Goal: Task Accomplishment & Management: Use online tool/utility

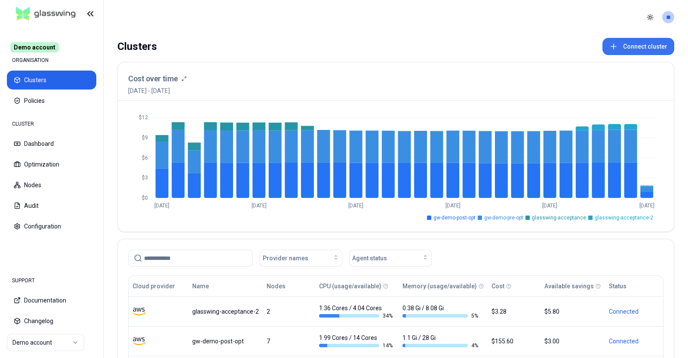
click at [626, 43] on button "Connect cluster" at bounding box center [638, 46] width 72 height 17
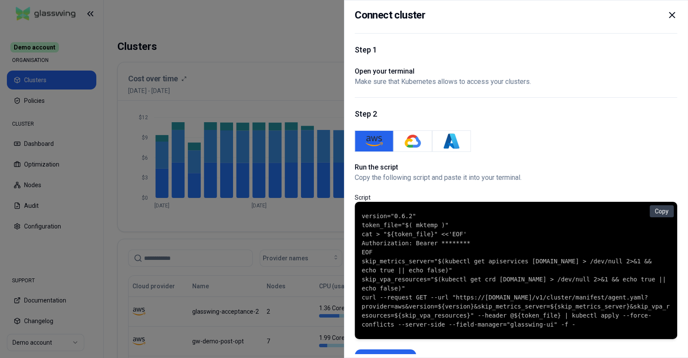
click at [673, 19] on icon at bounding box center [672, 15] width 10 height 10
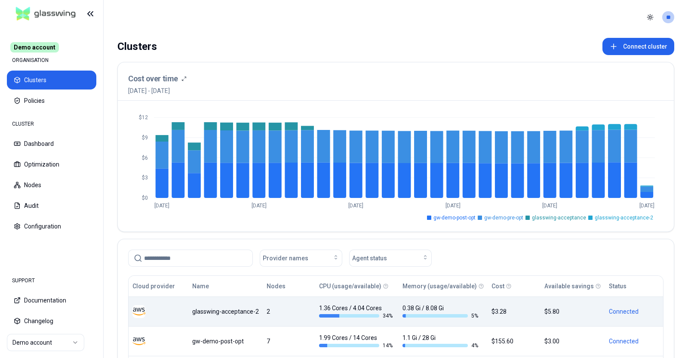
scroll to position [53, 0]
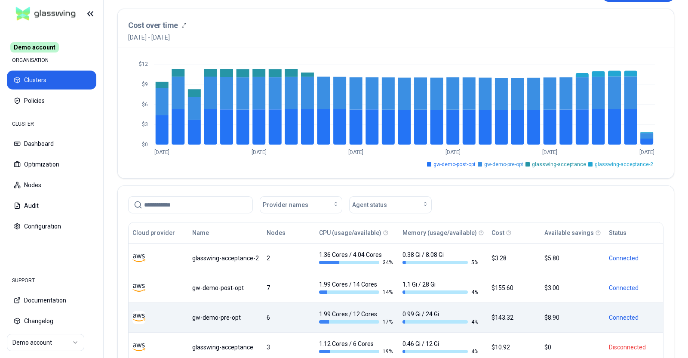
click at [352, 314] on div "1.99 Cores / 12 Cores 17 %" at bounding box center [357, 316] width 76 height 15
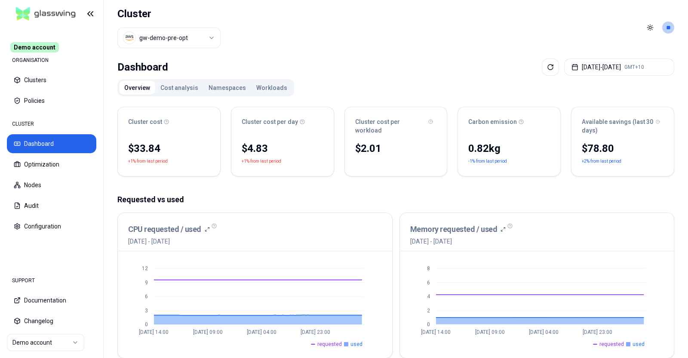
click at [175, 88] on button "Cost analysis" at bounding box center [179, 88] width 48 height 14
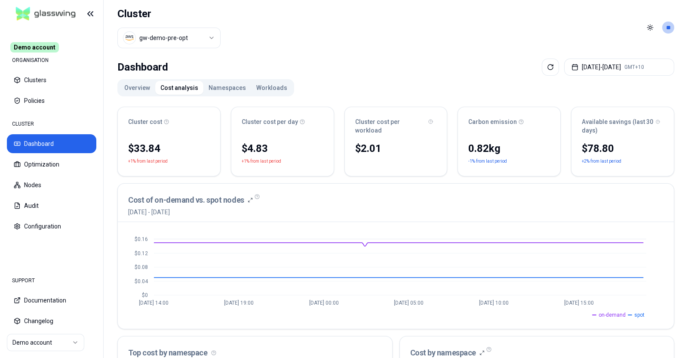
click at [217, 90] on button "Namespaces" at bounding box center [227, 88] width 48 height 14
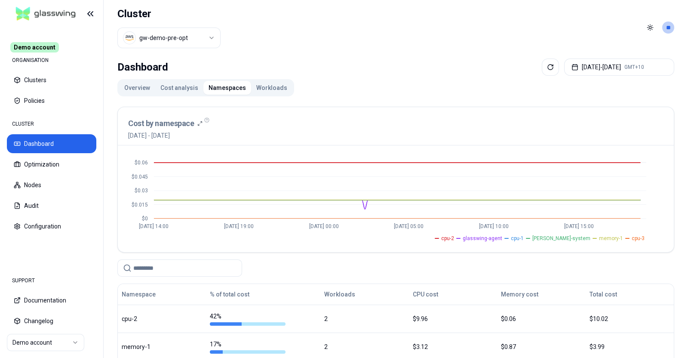
click at [268, 89] on button "Workloads" at bounding box center [271, 88] width 41 height 14
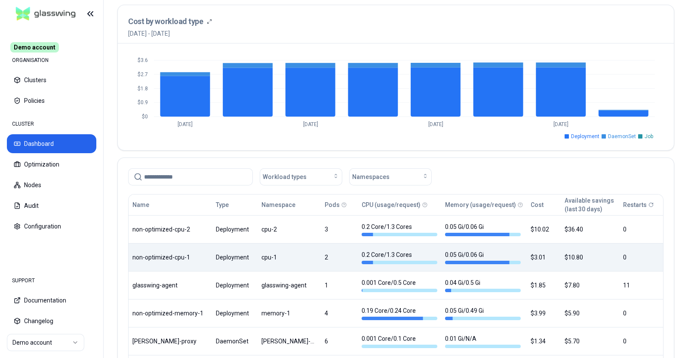
scroll to position [269, 0]
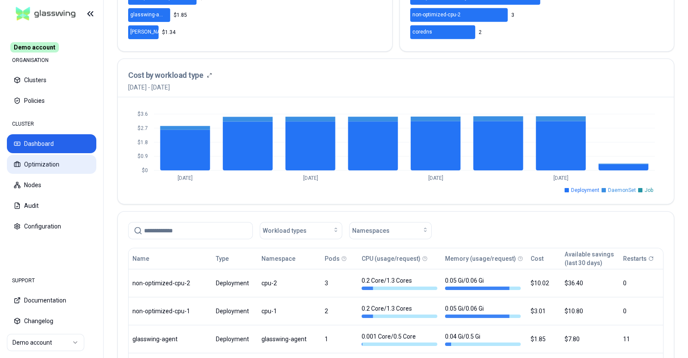
click at [34, 166] on button "Optimization" at bounding box center [51, 164] width 89 height 19
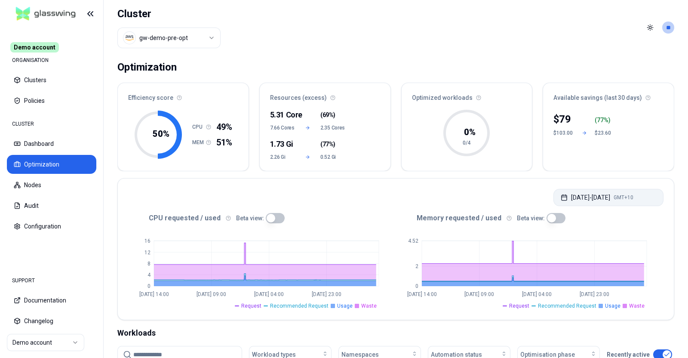
click at [632, 196] on button "[DATE] - [DATE] GMT+10" at bounding box center [608, 197] width 110 height 17
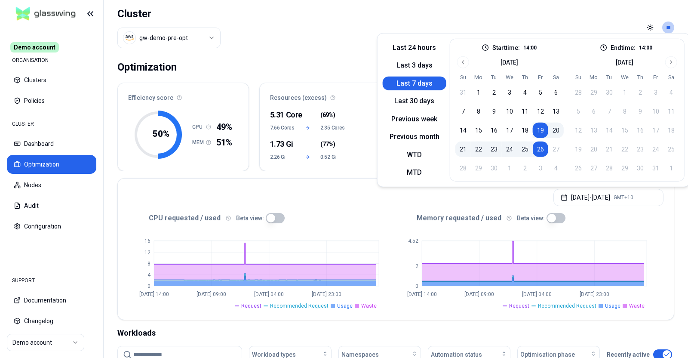
click at [520, 148] on button "25" at bounding box center [524, 148] width 15 height 15
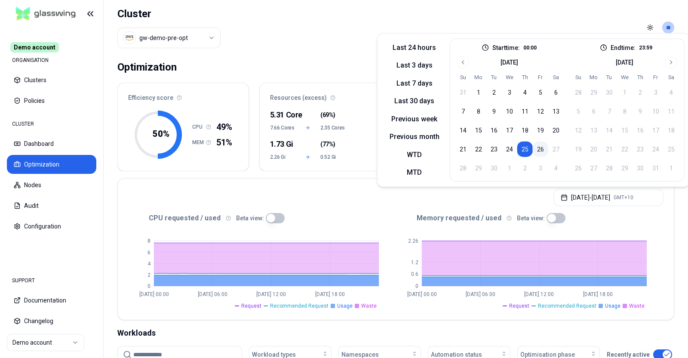
click at [539, 151] on button "26" at bounding box center [539, 148] width 15 height 15
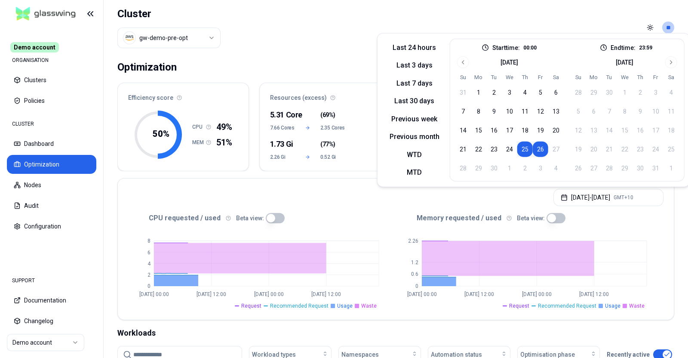
click at [550, 144] on td "27" at bounding box center [555, 148] width 15 height 15
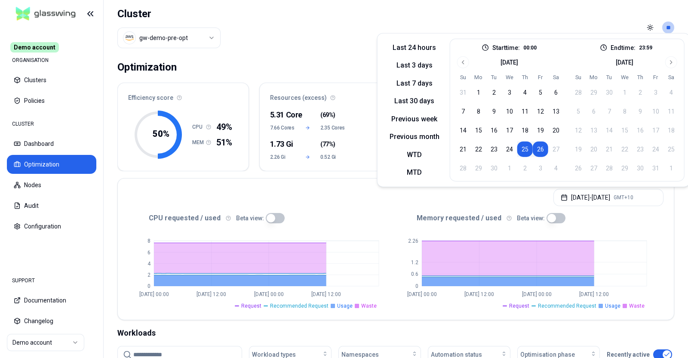
click at [159, 182] on div "[DATE] - [DATE] GMT+10" at bounding box center [396, 194] width 556 height 33
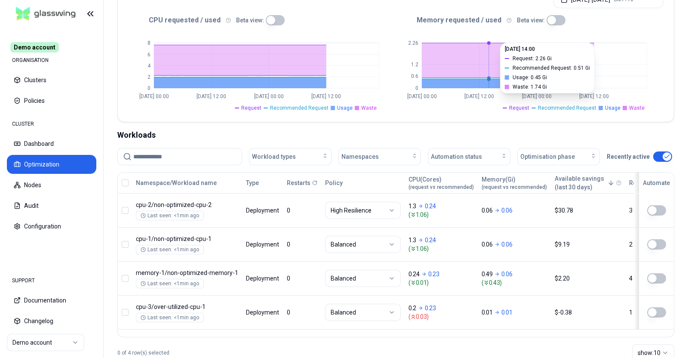
scroll to position [221, 0]
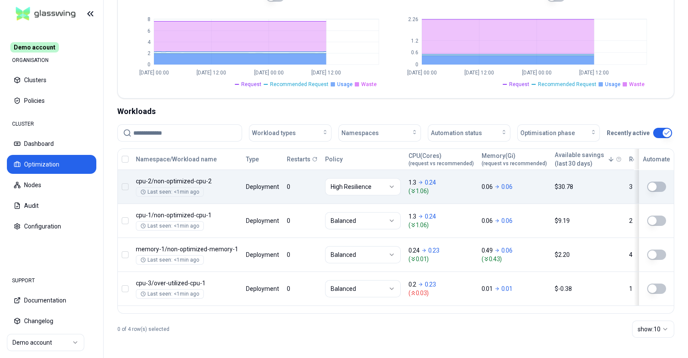
click at [657, 187] on button "button" at bounding box center [656, 186] width 19 height 10
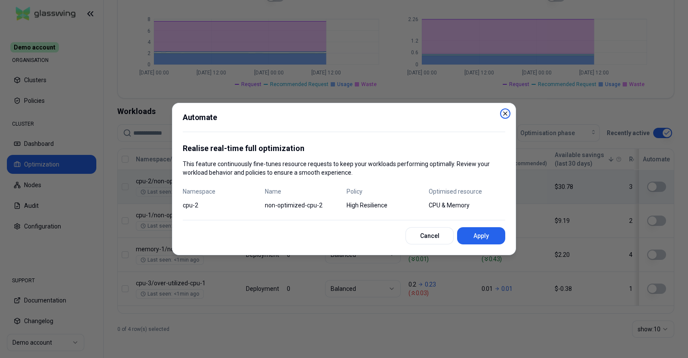
click at [505, 115] on icon "button" at bounding box center [505, 113] width 7 height 7
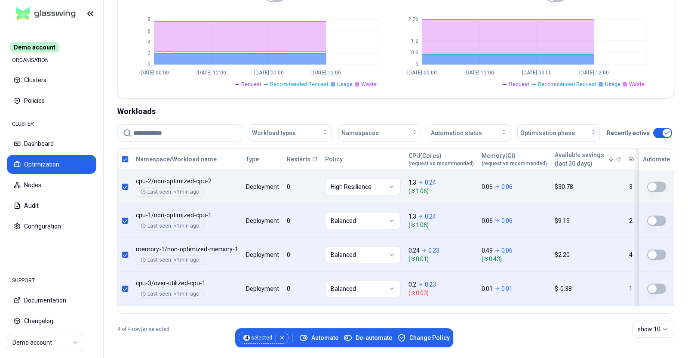
click at [123, 156] on button "button" at bounding box center [125, 159] width 7 height 7
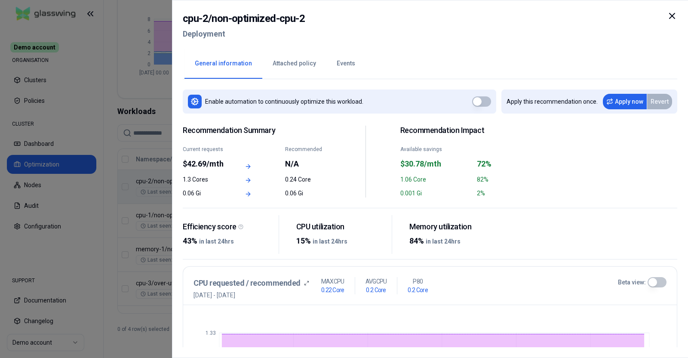
click at [301, 64] on button "Attached policy" at bounding box center [294, 64] width 64 height 30
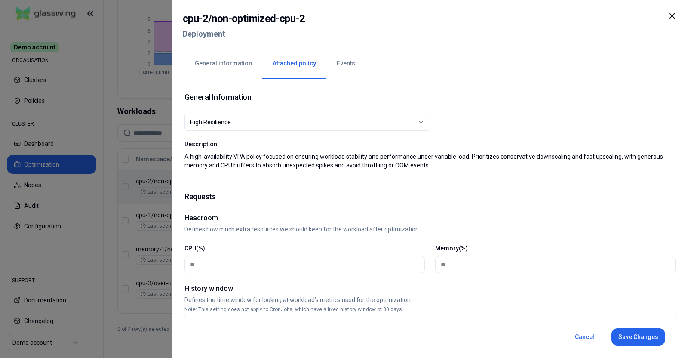
click at [342, 51] on button "Events" at bounding box center [345, 64] width 39 height 30
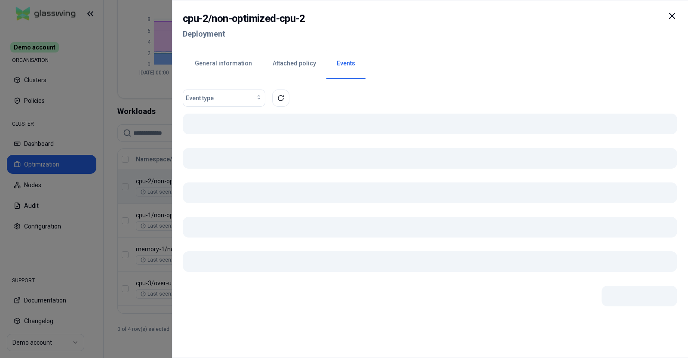
click at [340, 64] on button "Events" at bounding box center [345, 64] width 39 height 30
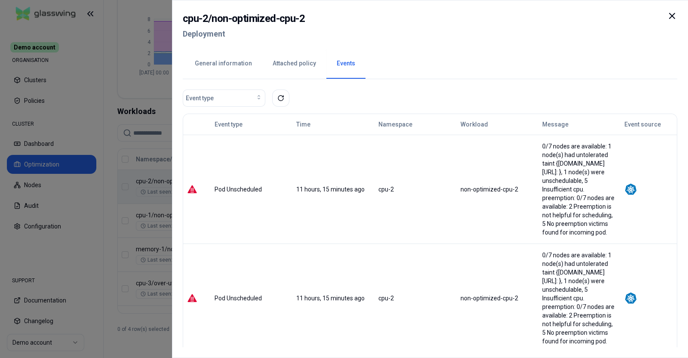
click at [672, 14] on icon at bounding box center [672, 16] width 10 height 10
